Goal: Task Accomplishment & Management: Use online tool/utility

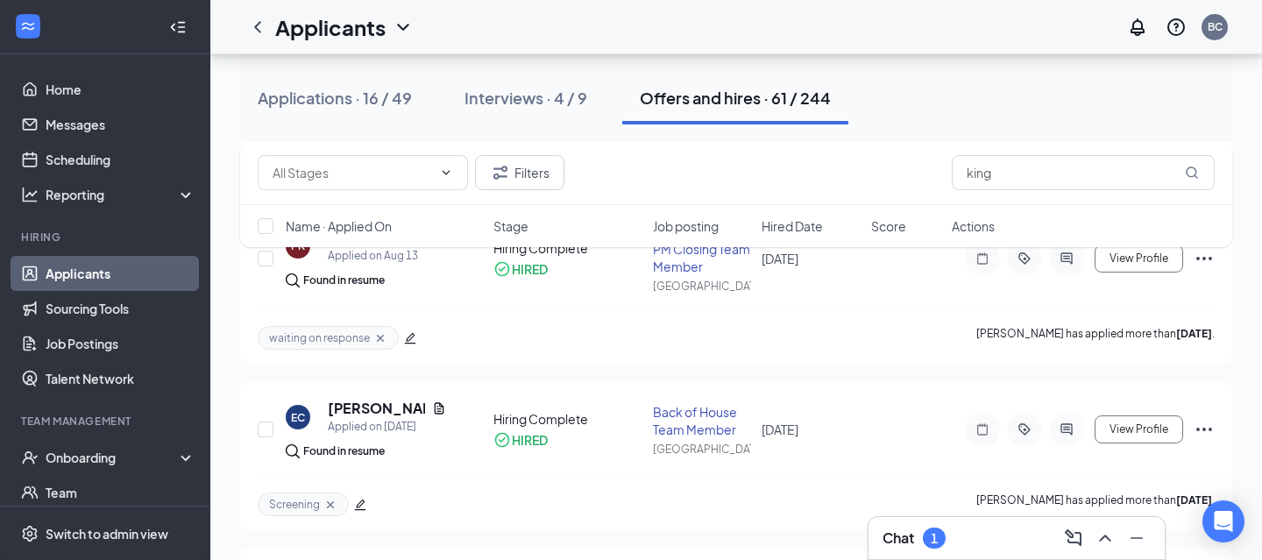
scroll to position [328, 0]
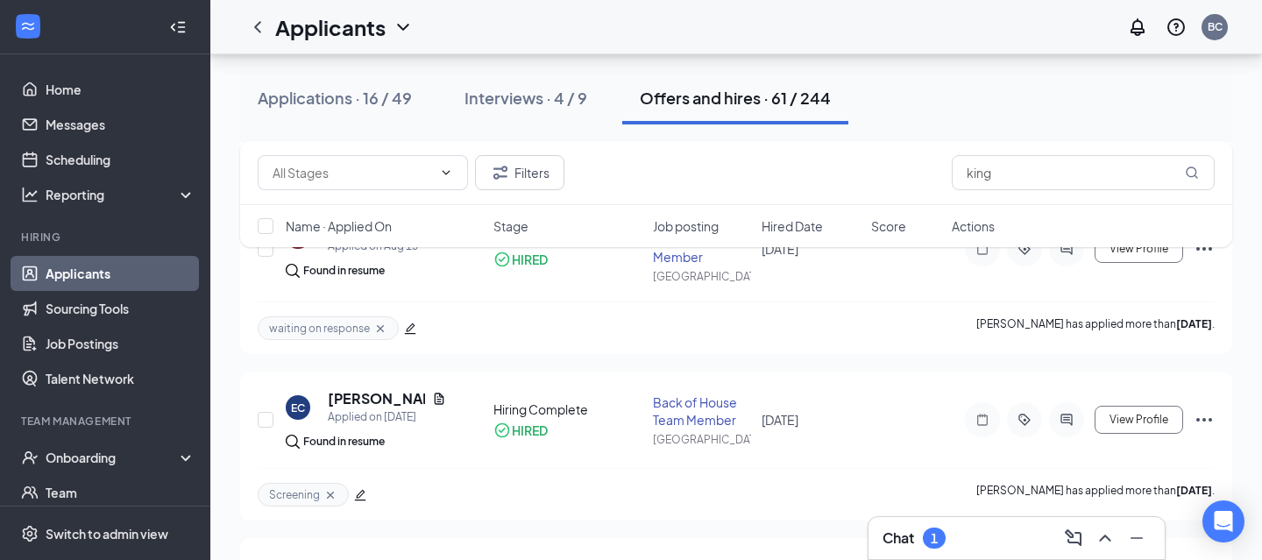
click at [1024, 543] on div "Chat 1" at bounding box center [1016, 538] width 268 height 28
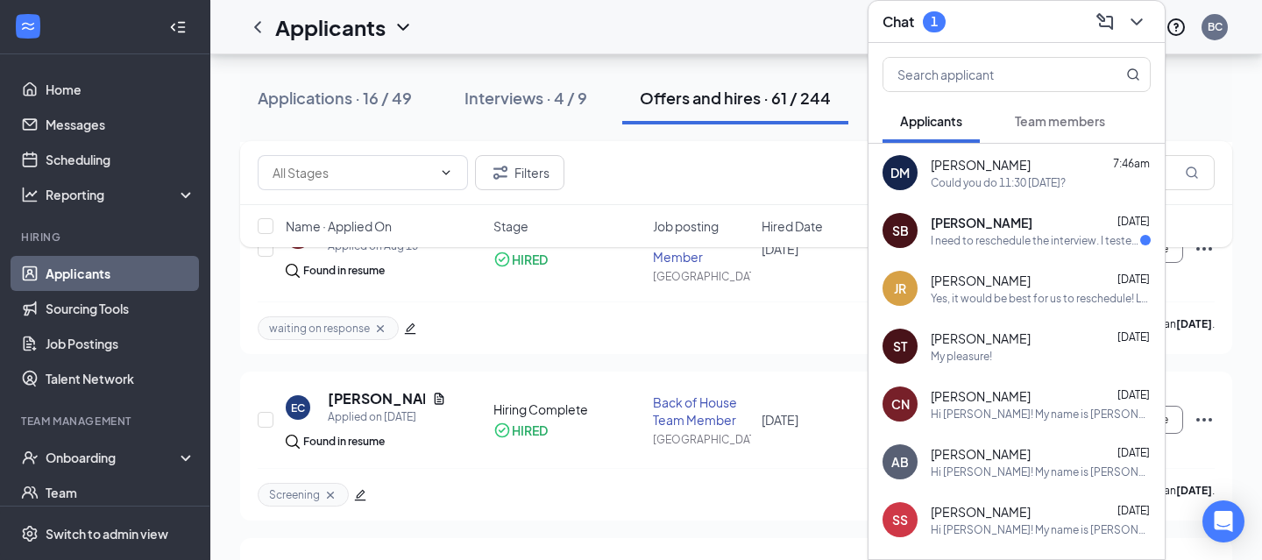
click at [978, 229] on span "[PERSON_NAME]" at bounding box center [981, 223] width 102 height 18
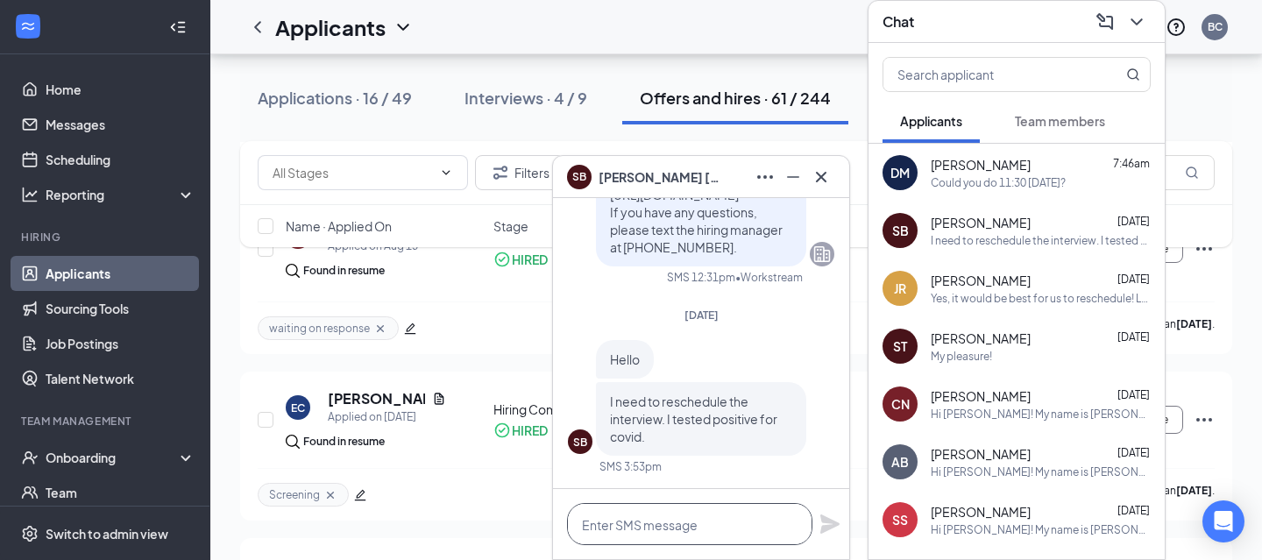
click at [643, 530] on textarea at bounding box center [689, 524] width 245 height 42
type textarea "Understood! I will let our team know!"
click at [816, 526] on div "Understood! I will let our team know!" at bounding box center [701, 524] width 296 height 70
click at [828, 521] on icon "Plane" at bounding box center [829, 523] width 19 height 19
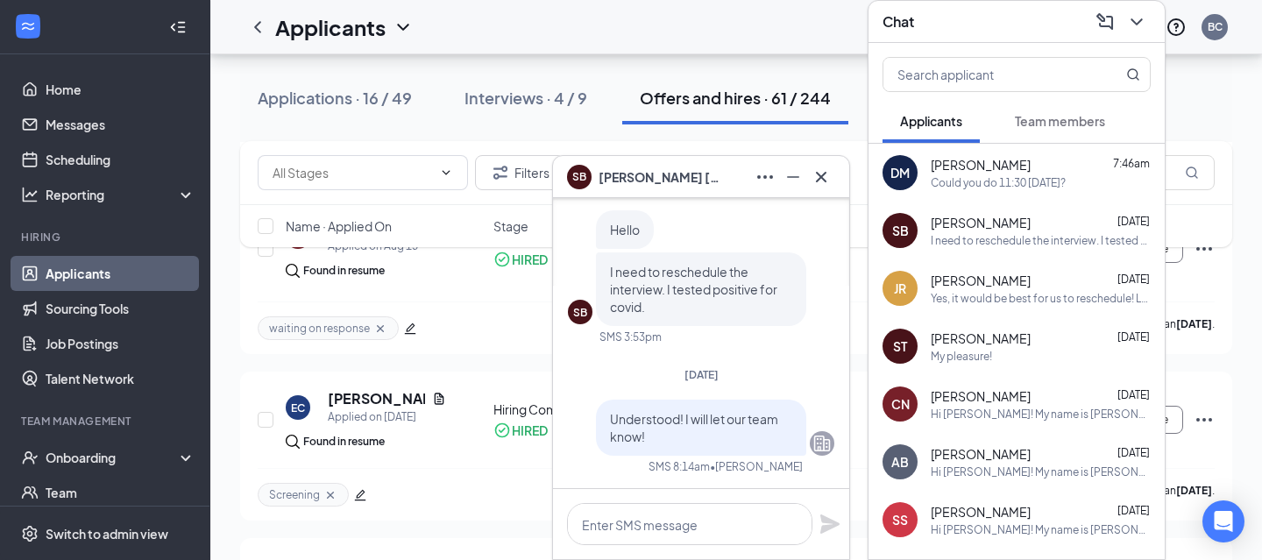
click at [824, 167] on icon "Cross" at bounding box center [820, 176] width 21 height 21
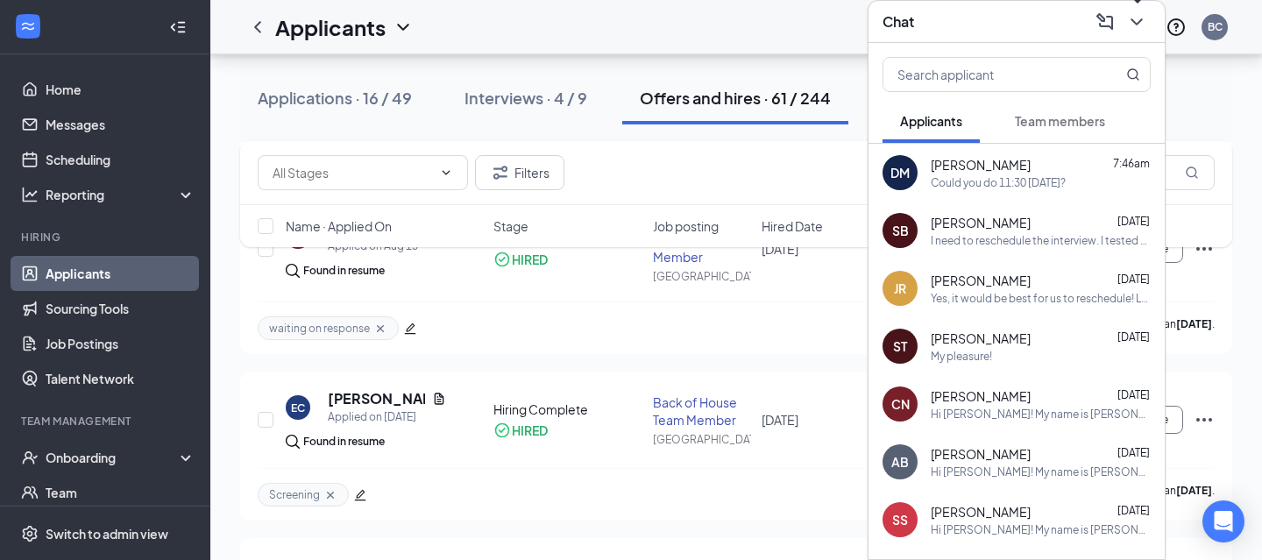
click at [1143, 26] on icon "ChevronDown" at bounding box center [1136, 21] width 21 height 21
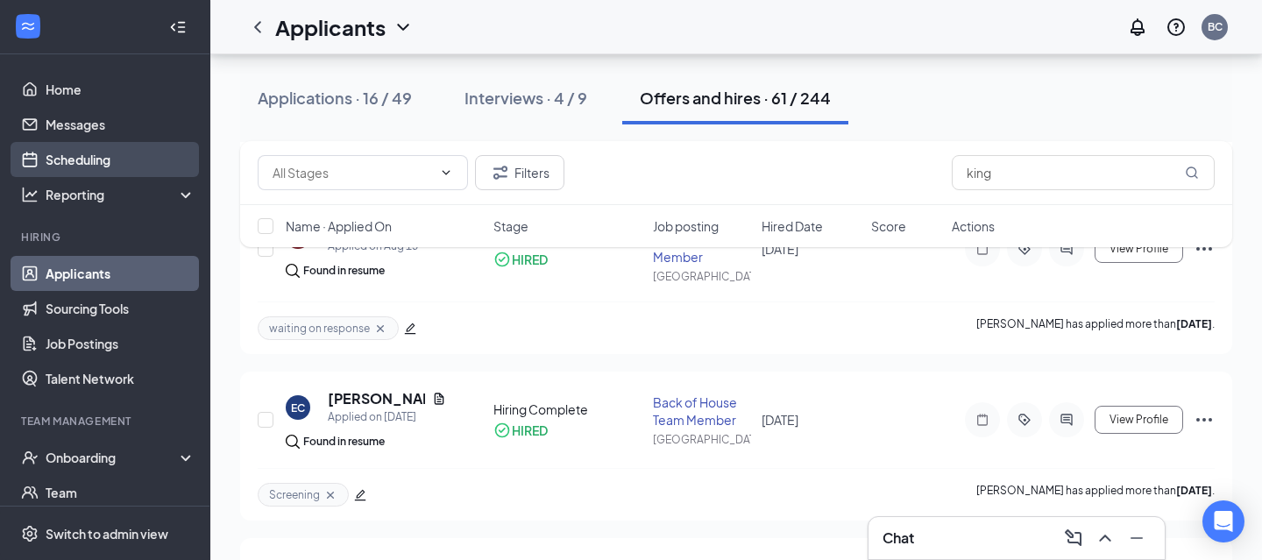
click at [70, 159] on link "Scheduling" at bounding box center [121, 159] width 150 height 35
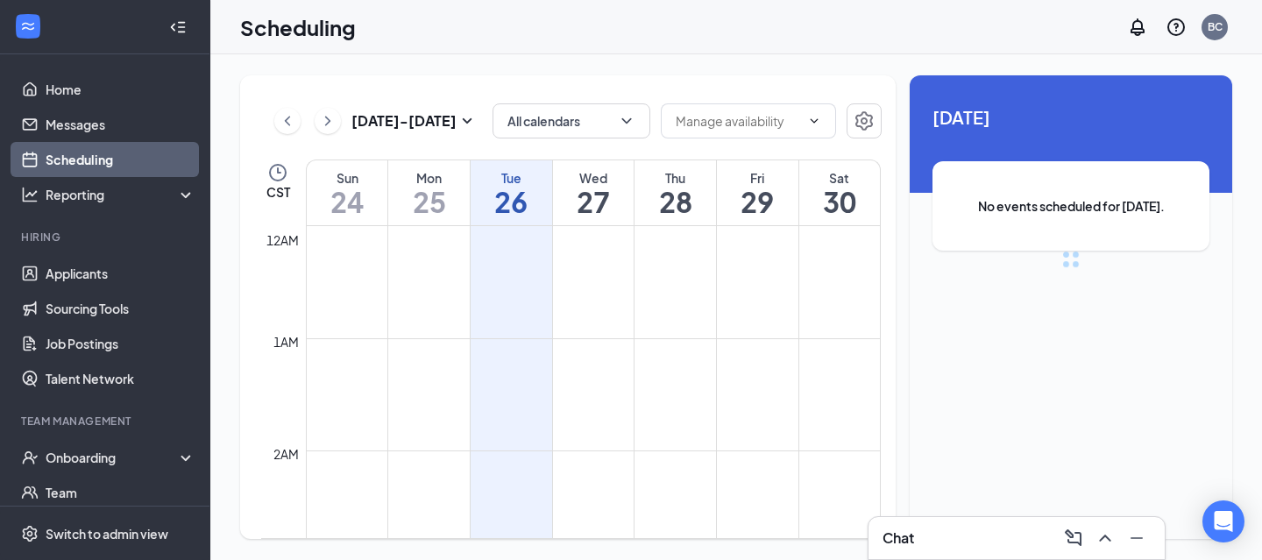
scroll to position [861, 0]
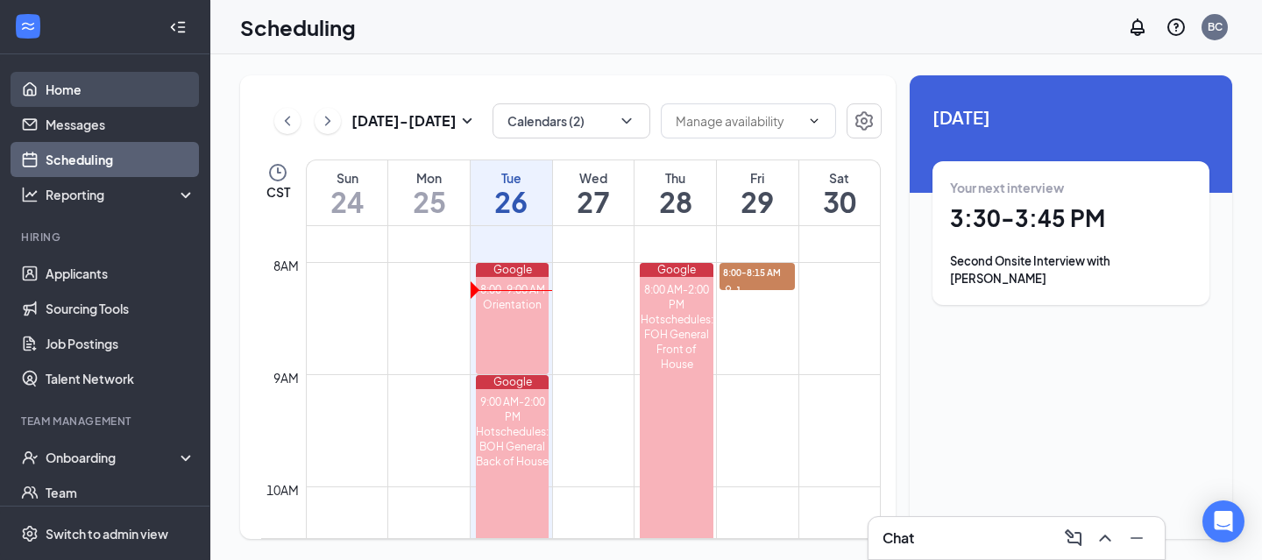
click at [58, 77] on link "Home" at bounding box center [121, 89] width 150 height 35
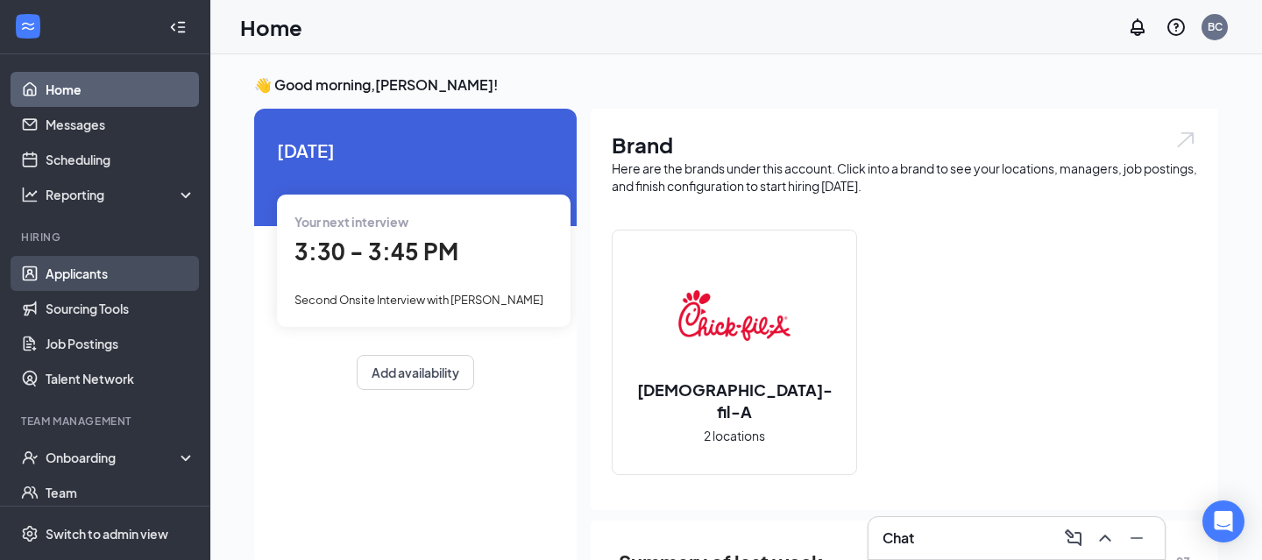
click at [90, 264] on link "Applicants" at bounding box center [121, 273] width 150 height 35
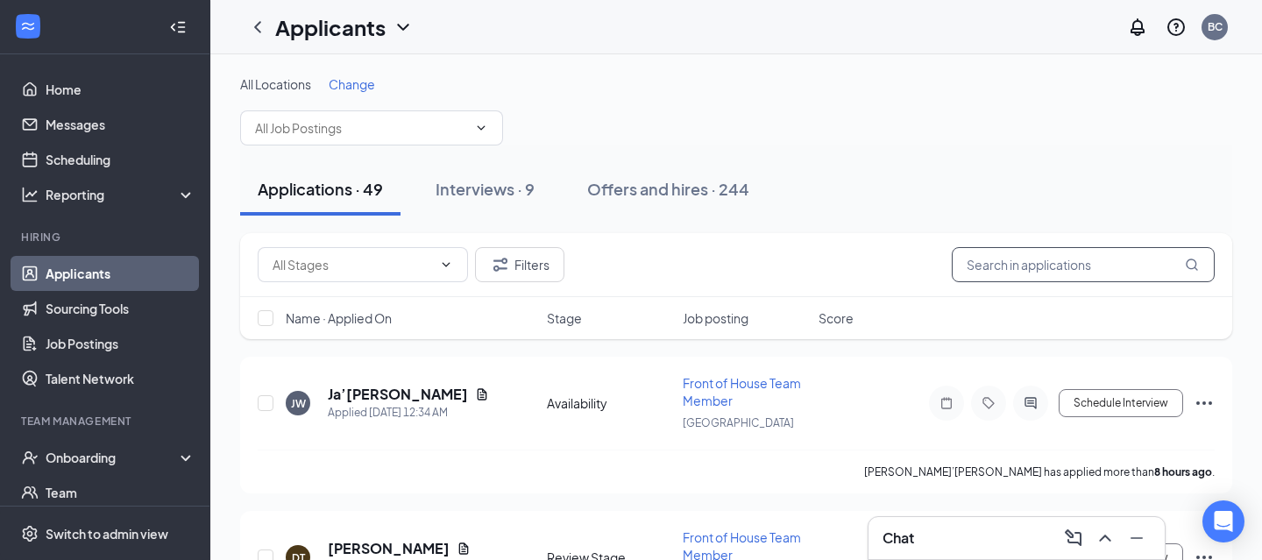
click at [1064, 257] on input "text" at bounding box center [1083, 264] width 263 height 35
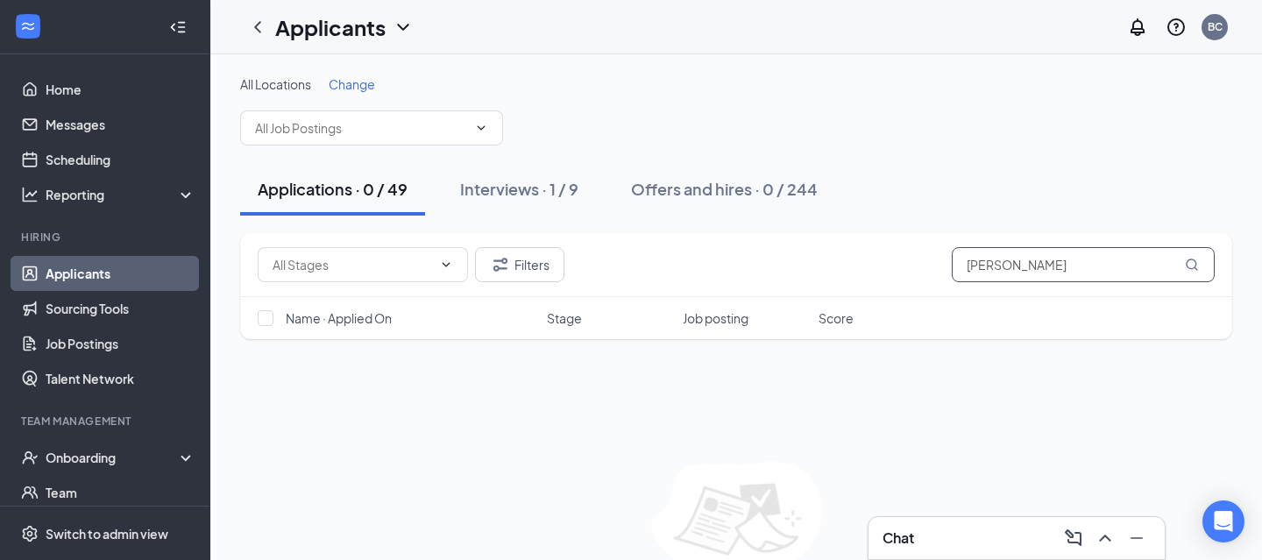
scroll to position [93, 0]
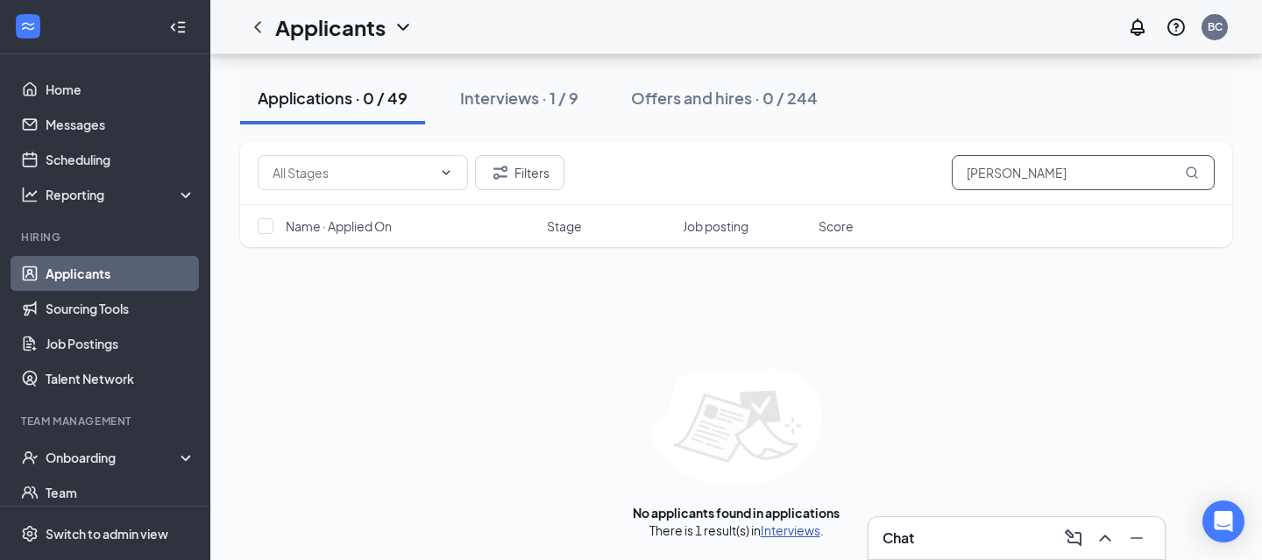
type input "[PERSON_NAME]"
click at [808, 531] on link "Interviews" at bounding box center [791, 530] width 60 height 16
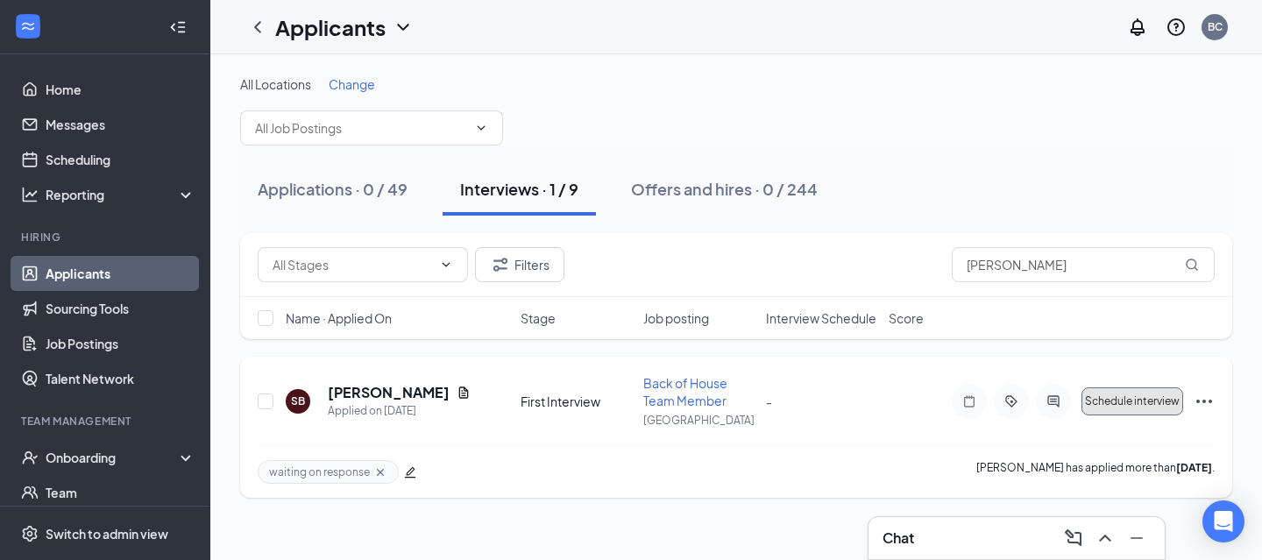
click at [1106, 407] on span "Schedule interview" at bounding box center [1132, 401] width 95 height 12
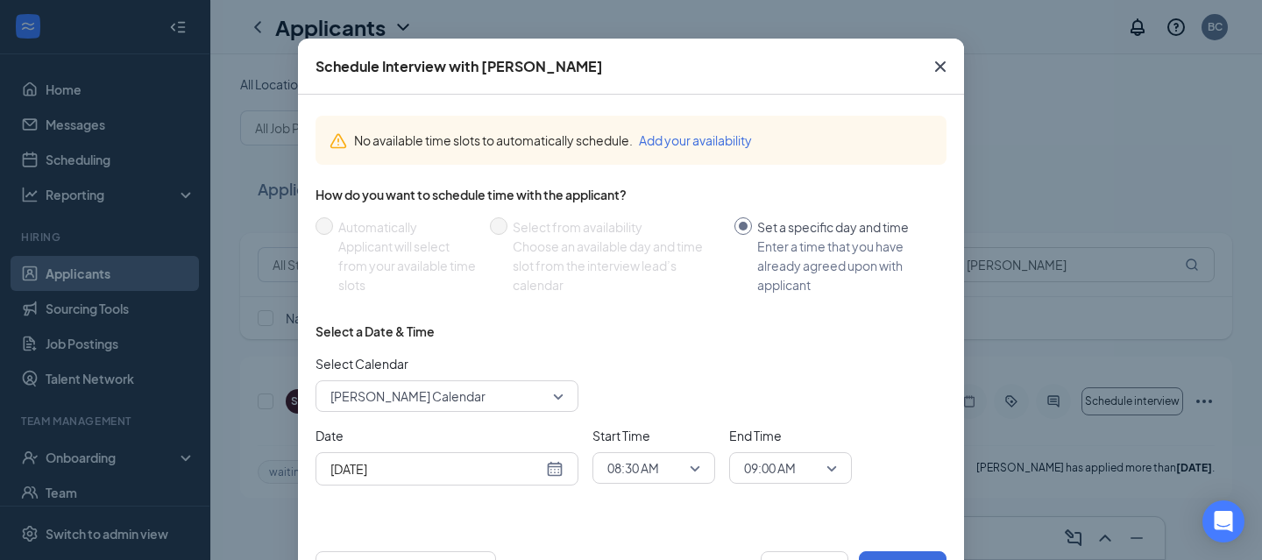
scroll to position [47, 0]
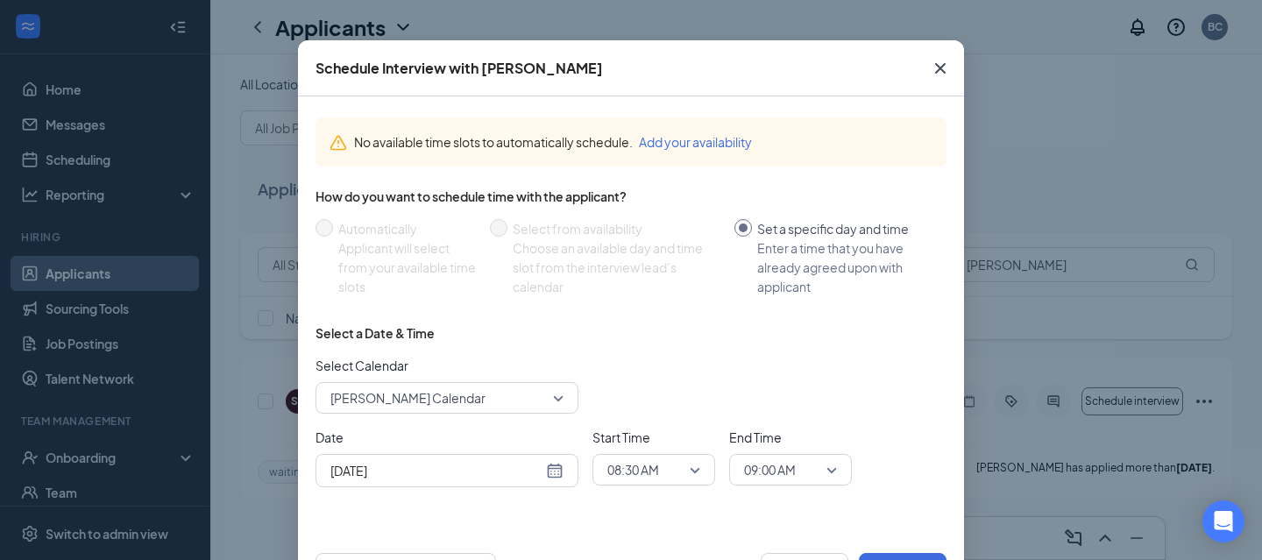
click at [941, 63] on icon "Cross" at bounding box center [940, 68] width 21 height 21
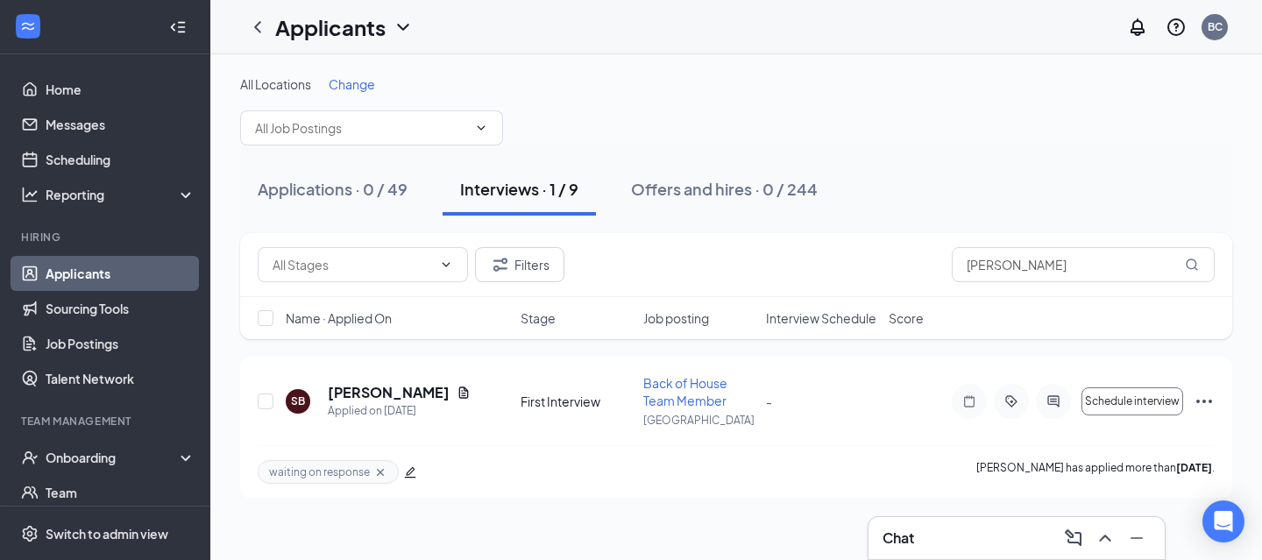
click at [94, 264] on link "Applicants" at bounding box center [121, 273] width 150 height 35
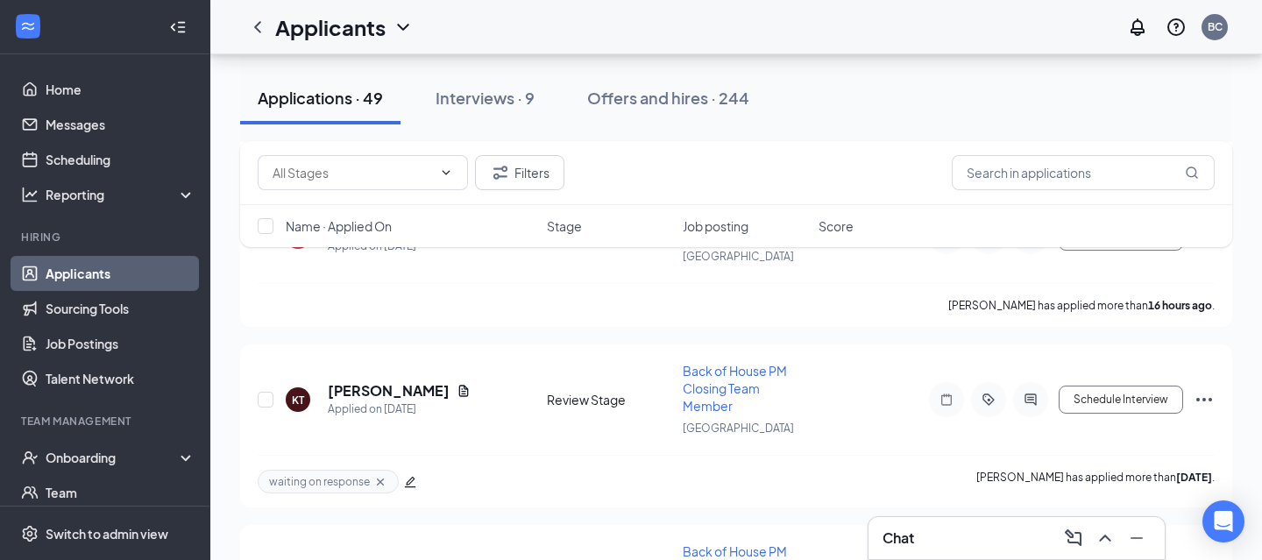
scroll to position [1095, 0]
